Goal: Transaction & Acquisition: Obtain resource

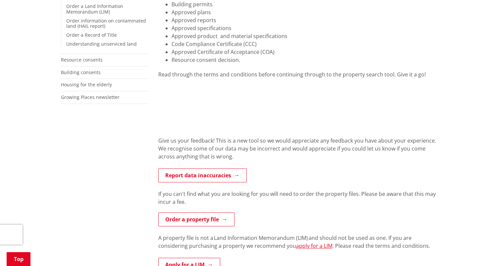
scroll to position [133, 0]
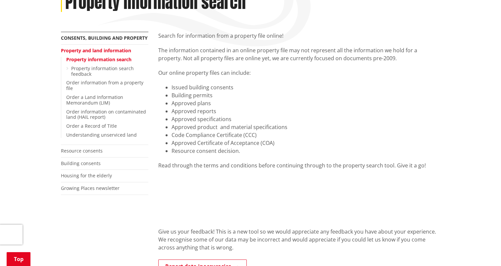
click at [104, 56] on link "Property information search" at bounding box center [98, 59] width 65 height 6
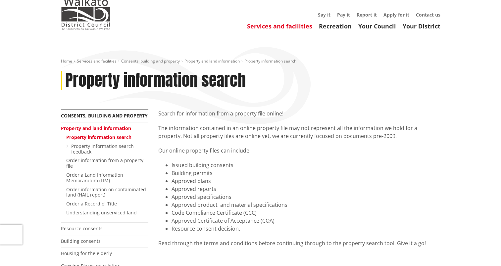
scroll to position [66, 0]
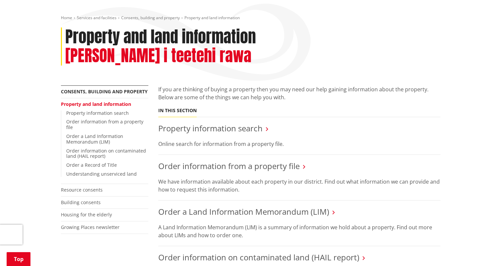
scroll to position [99, 0]
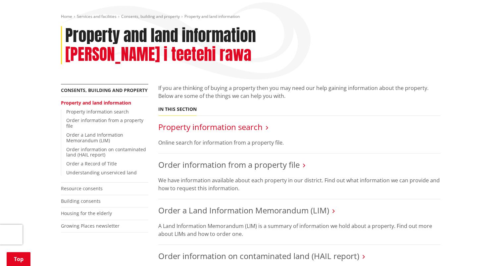
click at [201, 122] on link "Property information search" at bounding box center [210, 127] width 104 height 11
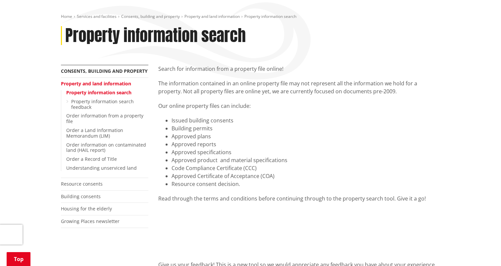
scroll to position [133, 0]
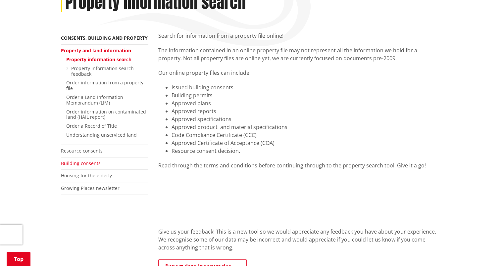
click at [70, 160] on link "Building consents" at bounding box center [81, 163] width 40 height 6
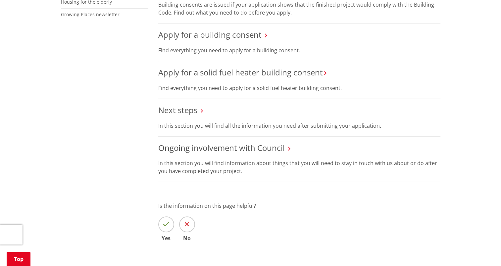
scroll to position [298, 0]
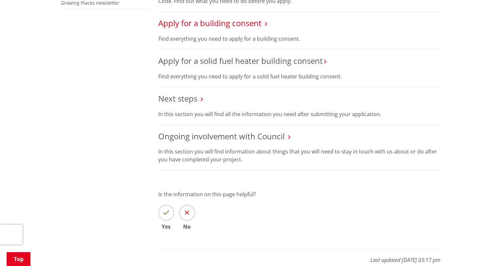
click at [194, 18] on link "Apply for a building consent" at bounding box center [209, 23] width 103 height 11
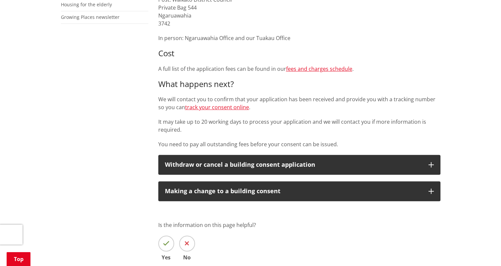
scroll to position [298, 0]
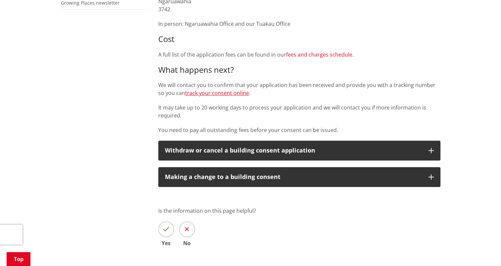
click at [322, 51] on link "fees and charges schedule" at bounding box center [319, 54] width 66 height 7
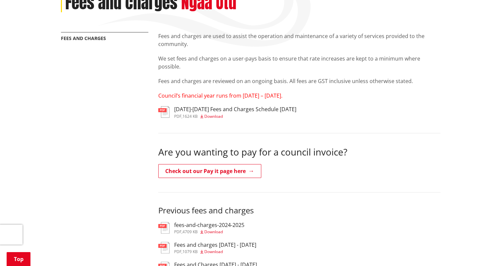
scroll to position [133, 0]
click at [216, 113] on span "Download" at bounding box center [213, 116] width 19 height 6
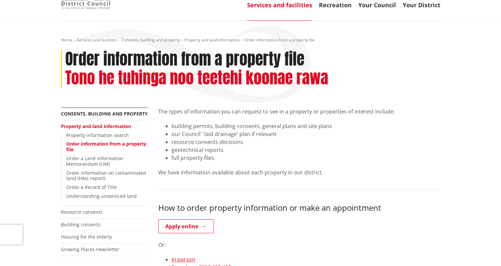
scroll to position [99, 0]
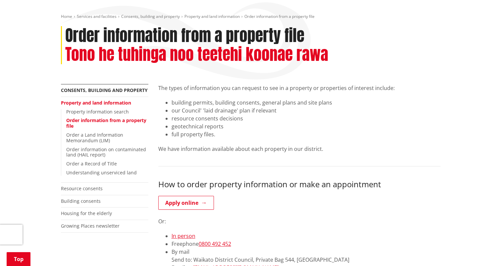
click at [99, 100] on link "Property and land information" at bounding box center [96, 103] width 70 height 6
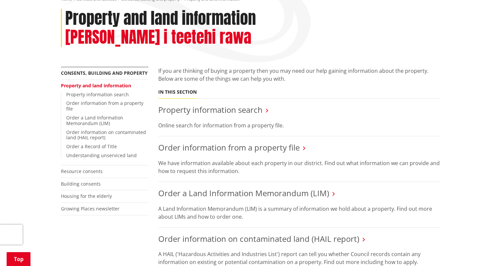
scroll to position [133, 0]
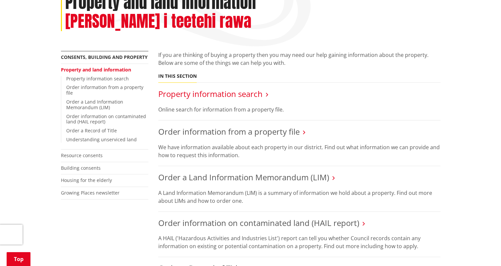
click at [240, 88] on link "Property information search" at bounding box center [210, 93] width 104 height 11
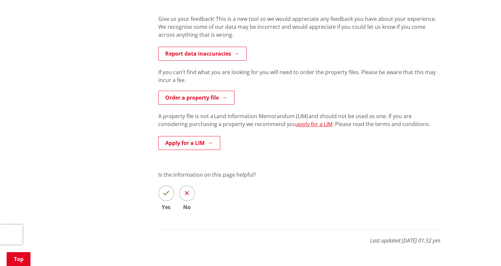
scroll to position [331, 0]
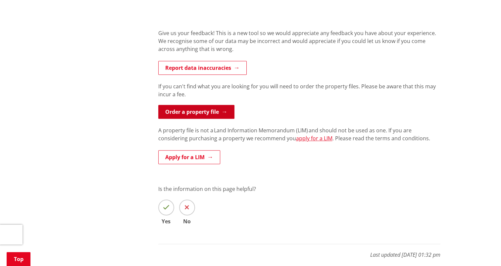
click at [200, 105] on link "Order a property file" at bounding box center [196, 112] width 76 height 14
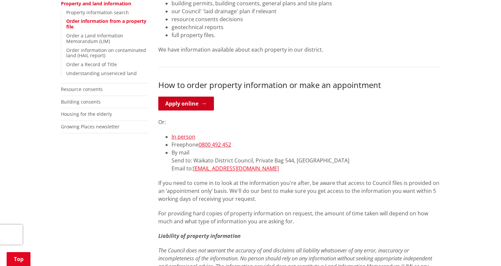
scroll to position [166, 0]
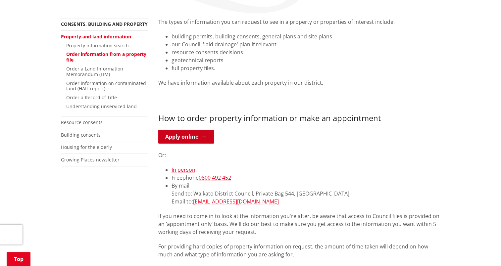
click at [185, 130] on link "Apply online" at bounding box center [186, 137] width 56 height 14
